Goal: Transaction & Acquisition: Purchase product/service

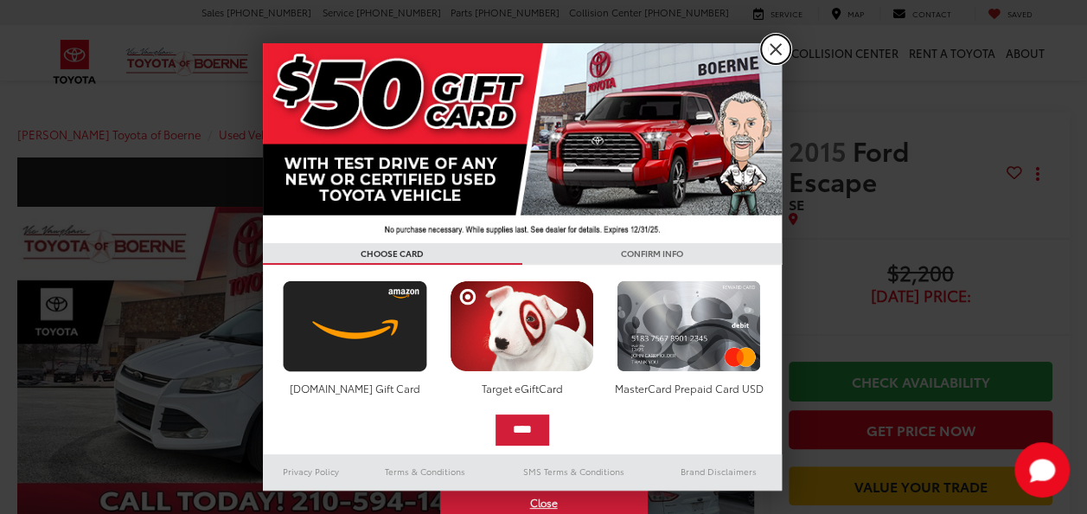
click at [781, 48] on link "X" at bounding box center [775, 49] width 29 height 29
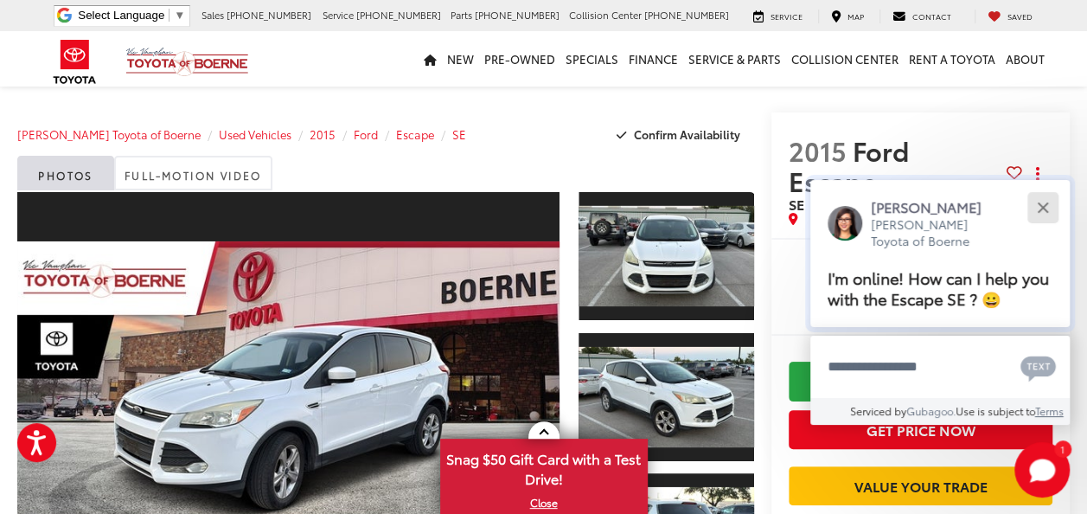
click at [1035, 206] on button "Close" at bounding box center [1042, 207] width 37 height 37
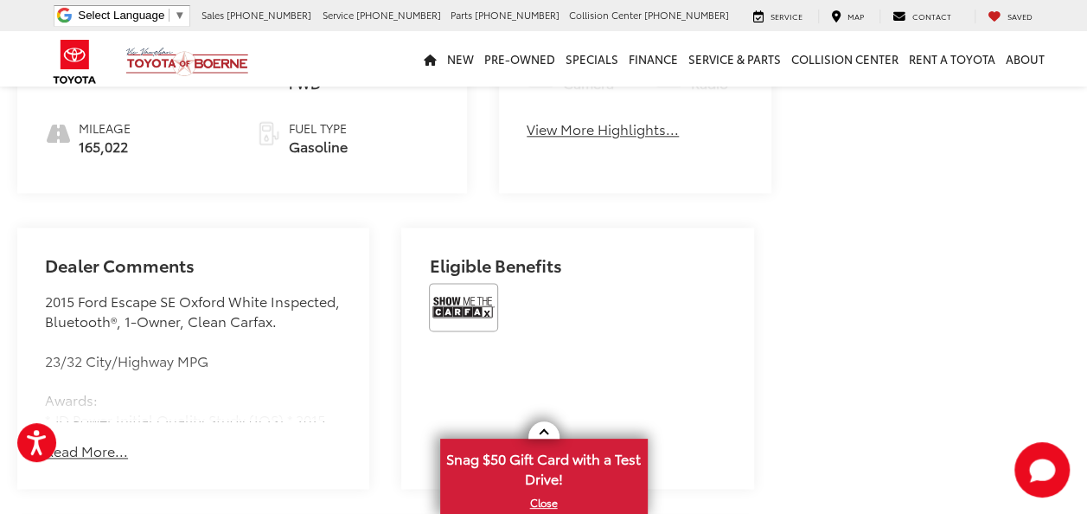
scroll to position [1124, 0]
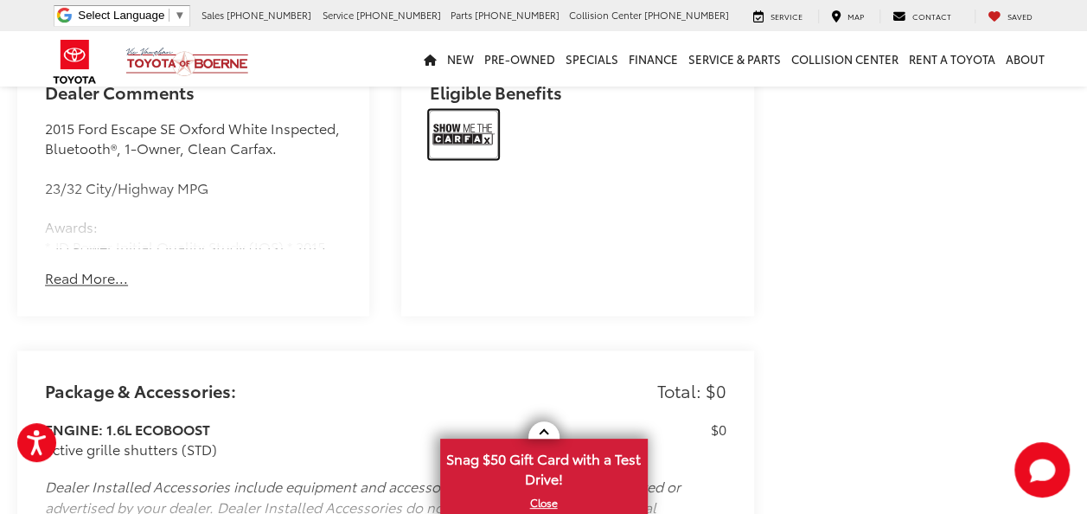
click at [444, 158] on img at bounding box center [463, 134] width 69 height 48
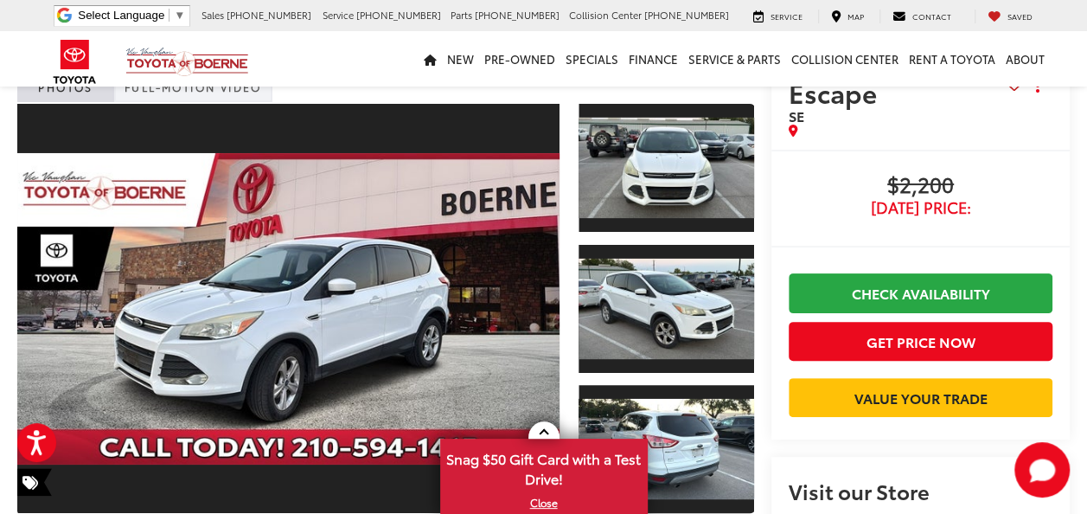
scroll to position [86, 0]
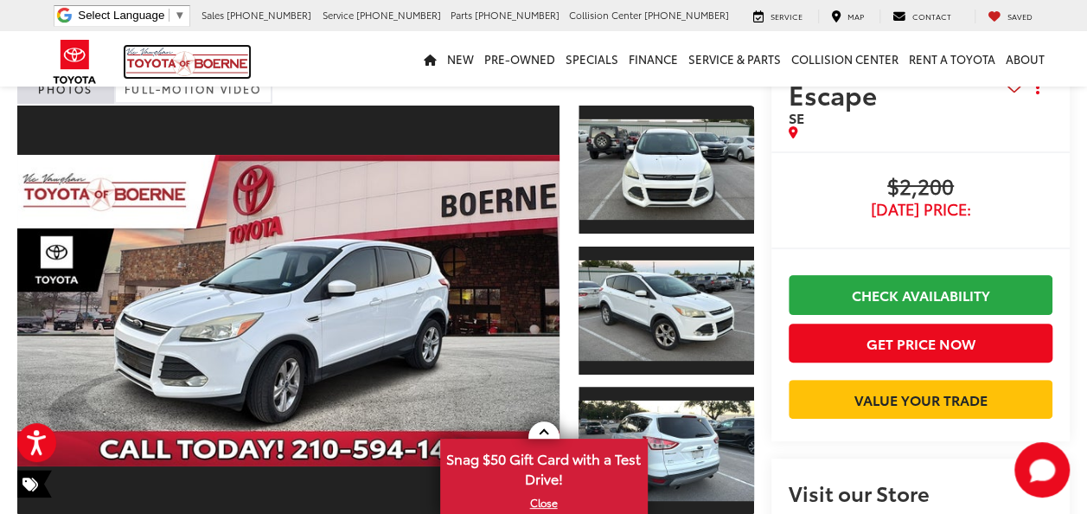
click at [175, 58] on img at bounding box center [187, 62] width 124 height 30
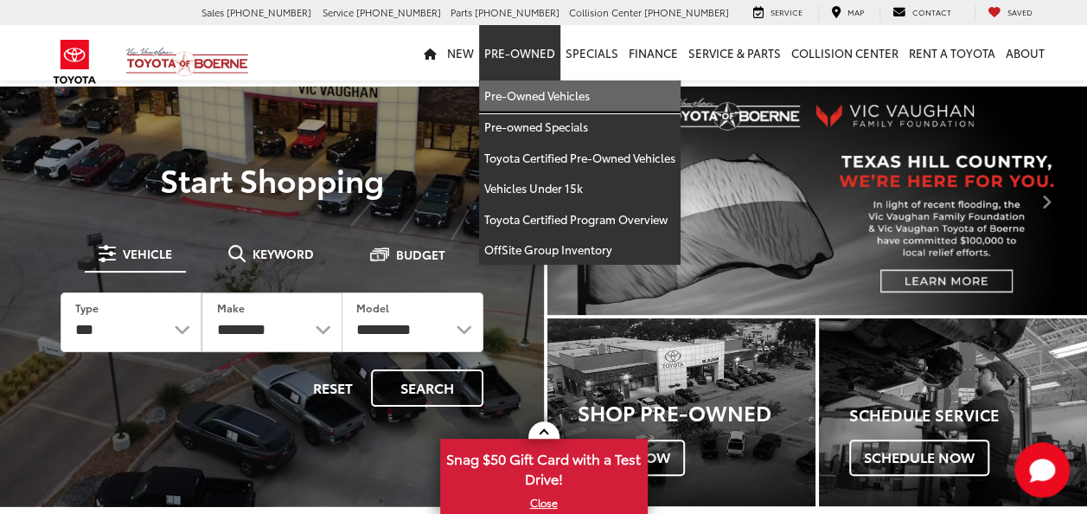
click at [536, 99] on link "Pre-Owned Vehicles" at bounding box center [579, 95] width 201 height 31
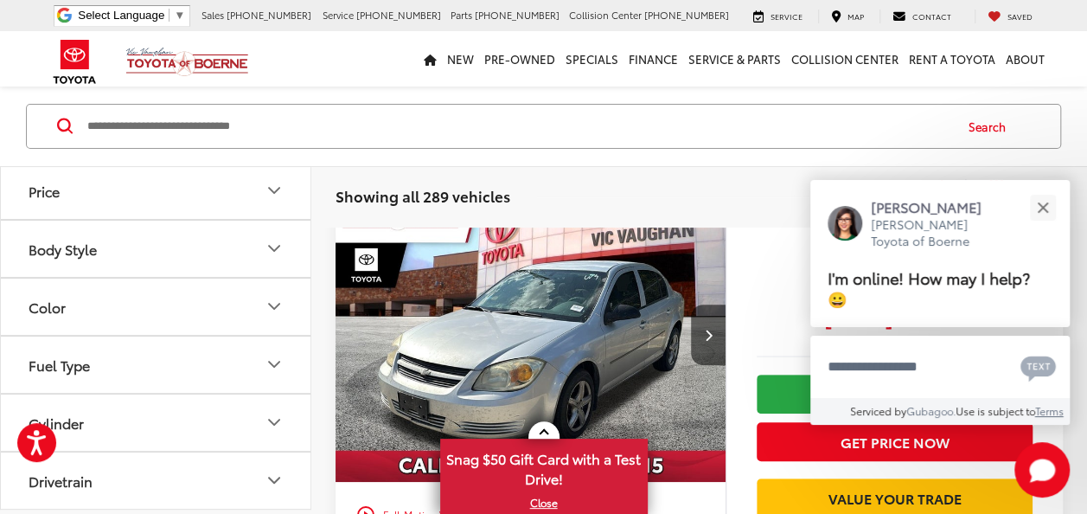
scroll to position [173, 0]
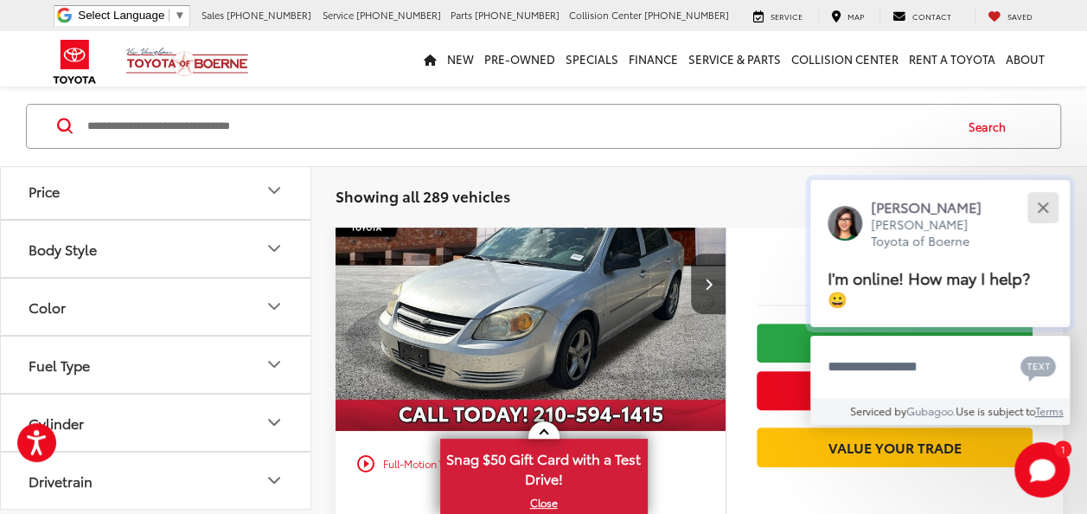
click at [1036, 208] on button "Close" at bounding box center [1042, 207] width 37 height 37
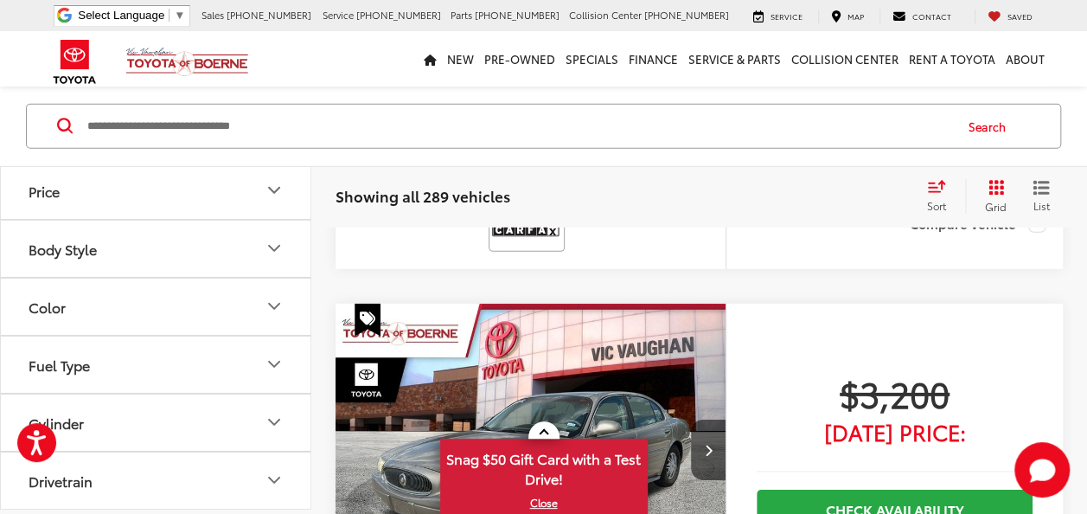
scroll to position [2508, 0]
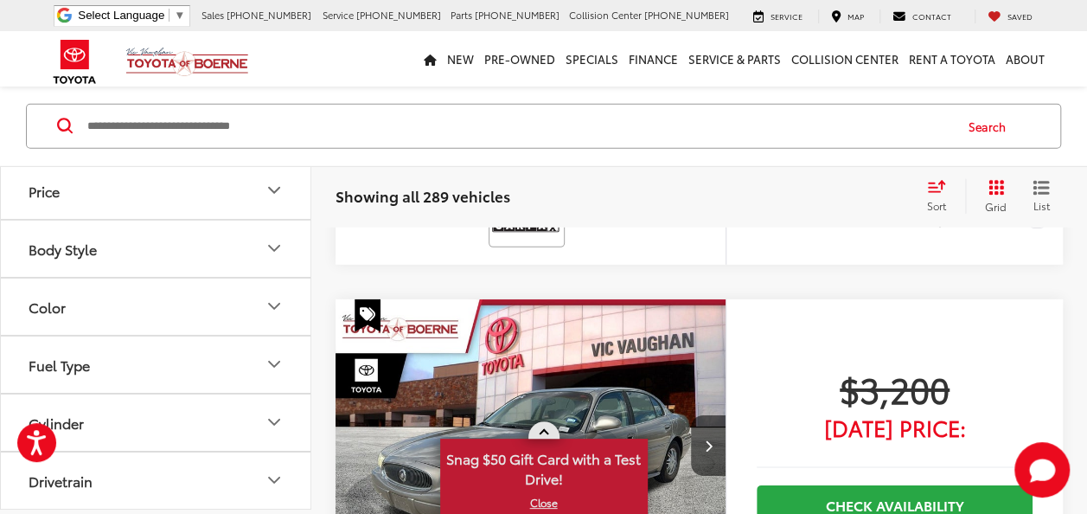
click at [544, 432] on span at bounding box center [544, 434] width 10 height 10
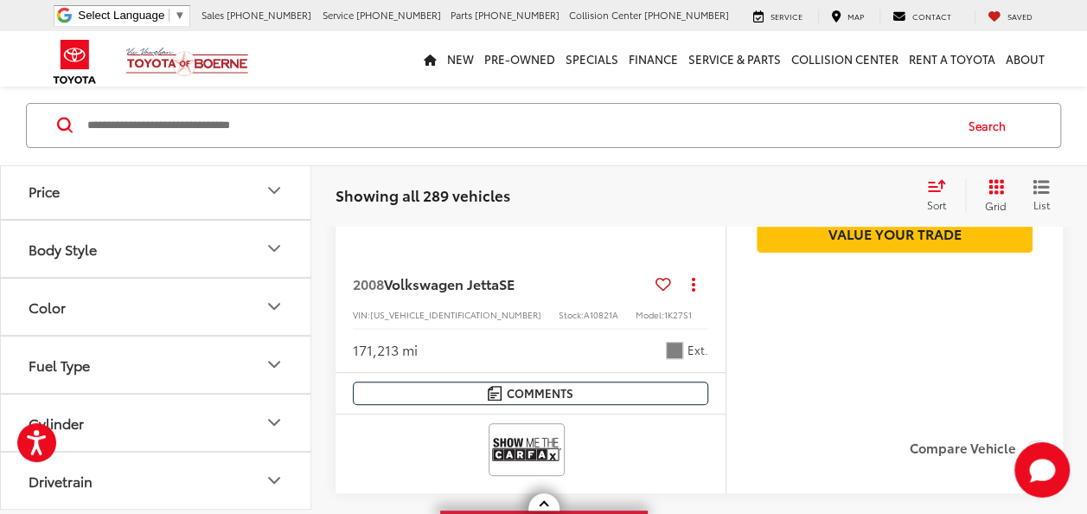
scroll to position [3545, 0]
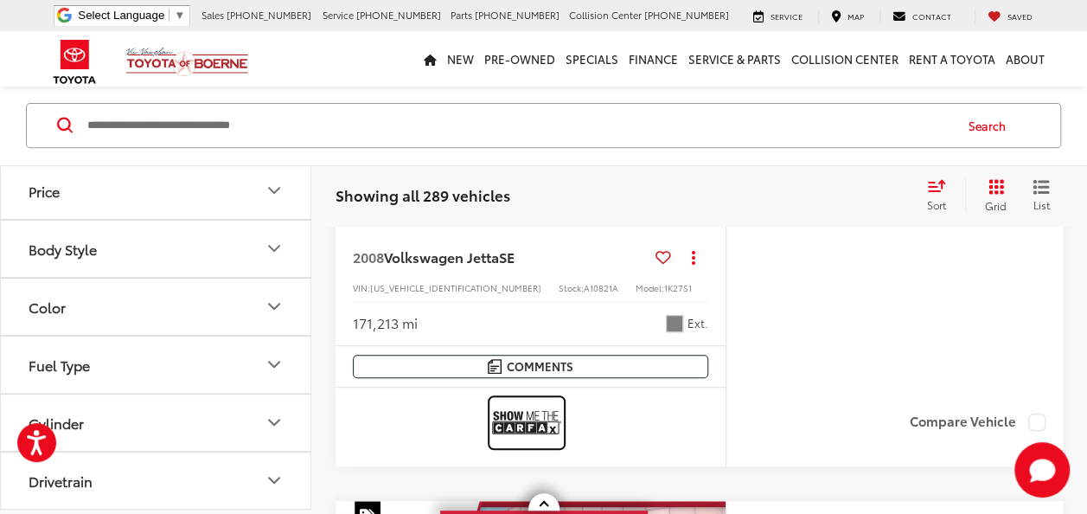
click at [524, 416] on img at bounding box center [526, 423] width 69 height 46
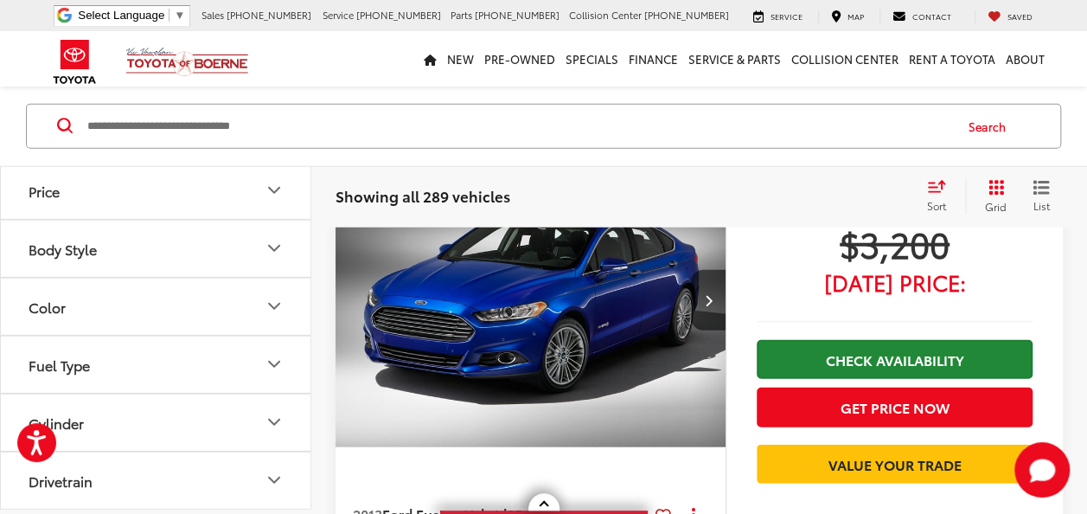
scroll to position [2075, 0]
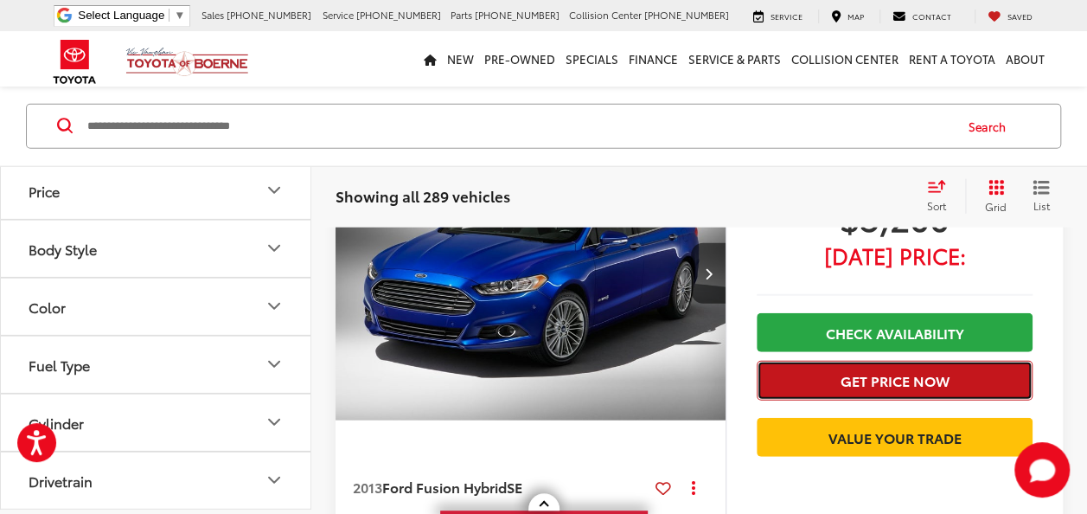
click at [876, 384] on button "Get Price Now" at bounding box center [895, 380] width 276 height 39
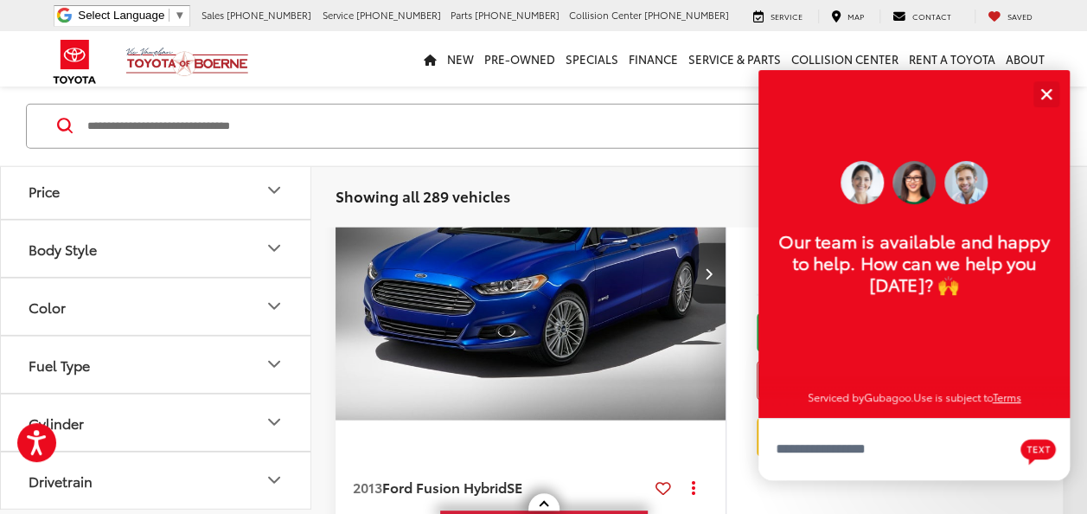
scroll to position [21, 0]
click at [1042, 90] on div "Close" at bounding box center [1045, 93] width 11 height 11
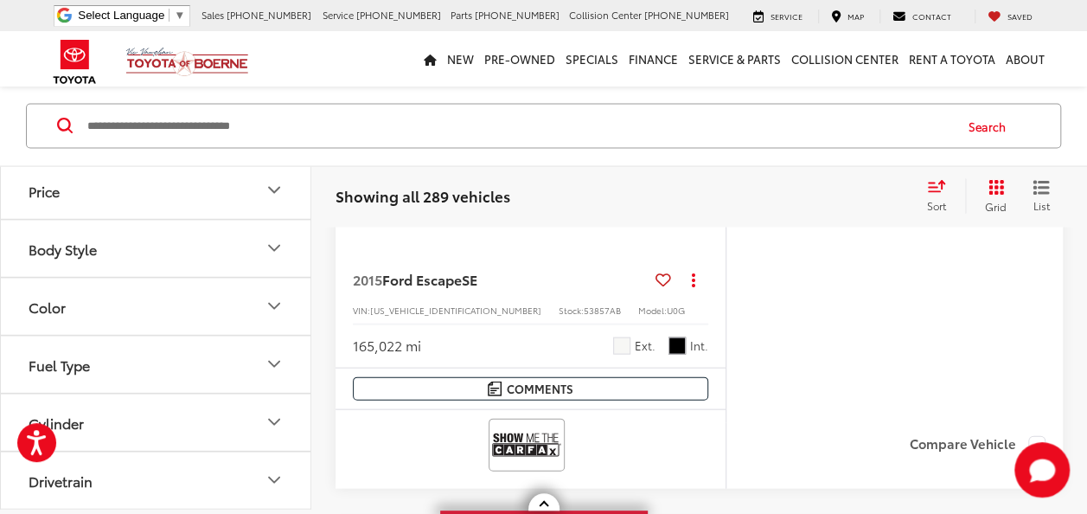
scroll to position [1729, 0]
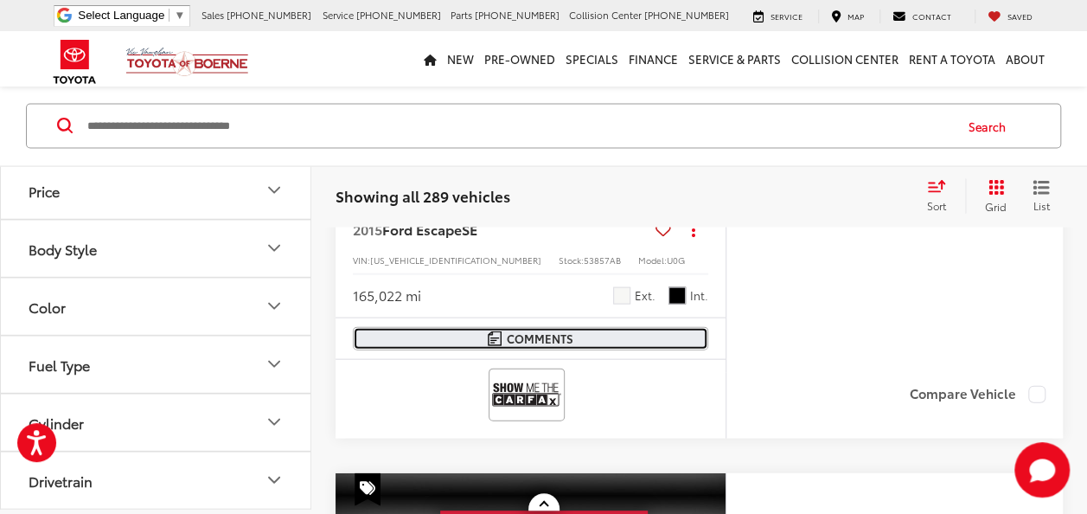
click at [561, 347] on span "Comments" at bounding box center [539, 338] width 67 height 16
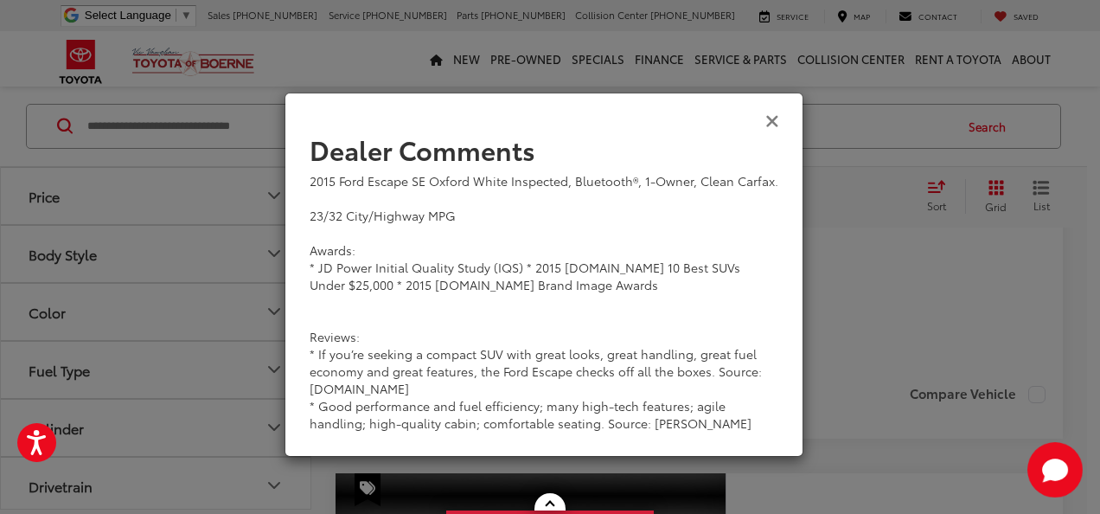
click at [775, 124] on icon "Close" at bounding box center [772, 120] width 14 height 18
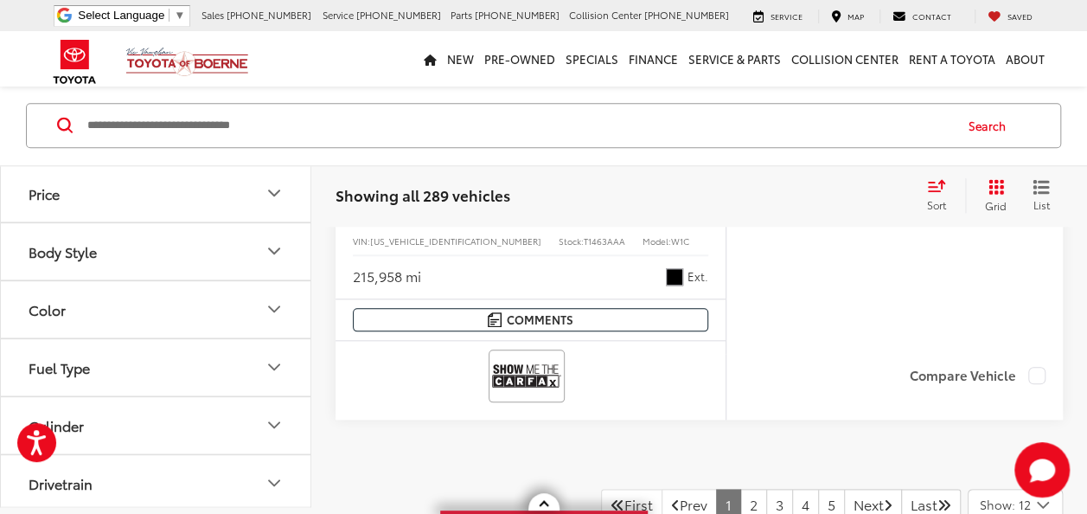
scroll to position [6831, 0]
